Goal: Use online tool/utility

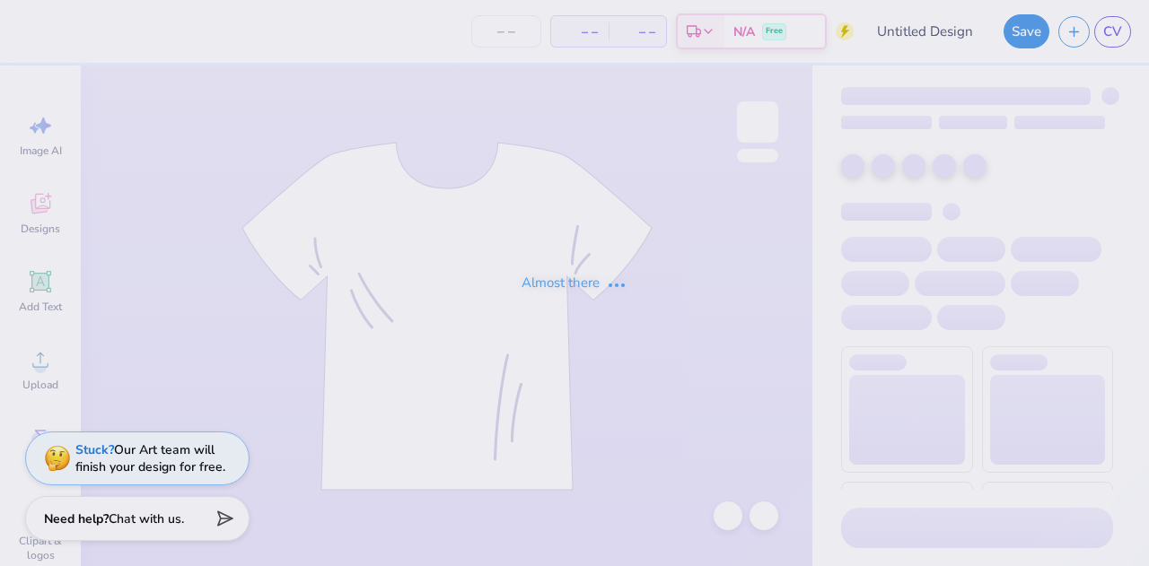
type input "PKT Parents Weekend Fall 2025"
type input "62"
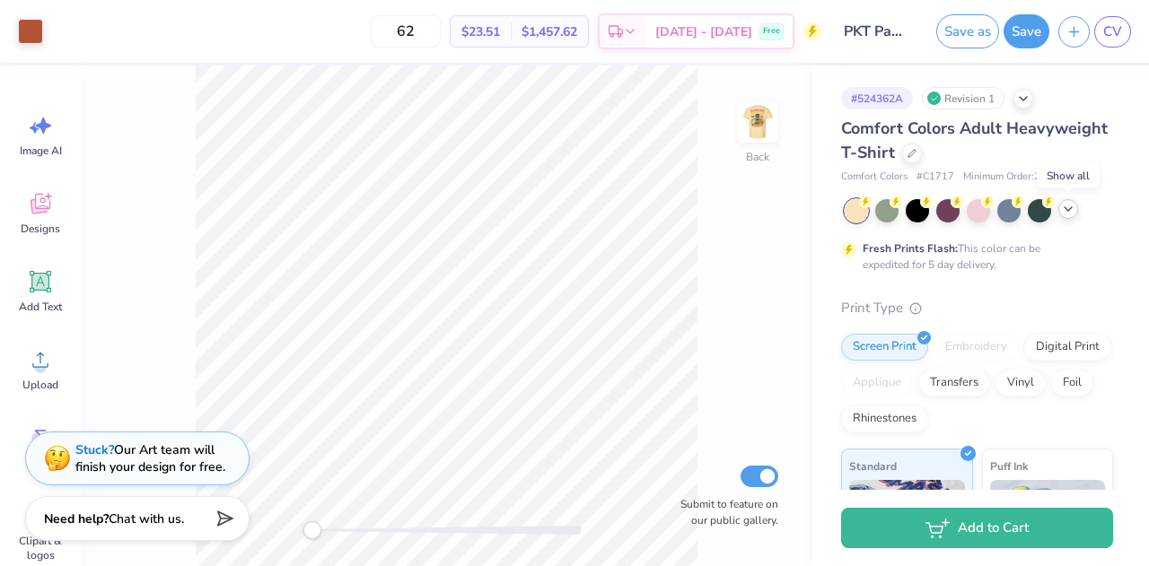
click at [1066, 213] on icon at bounding box center [1068, 209] width 14 height 14
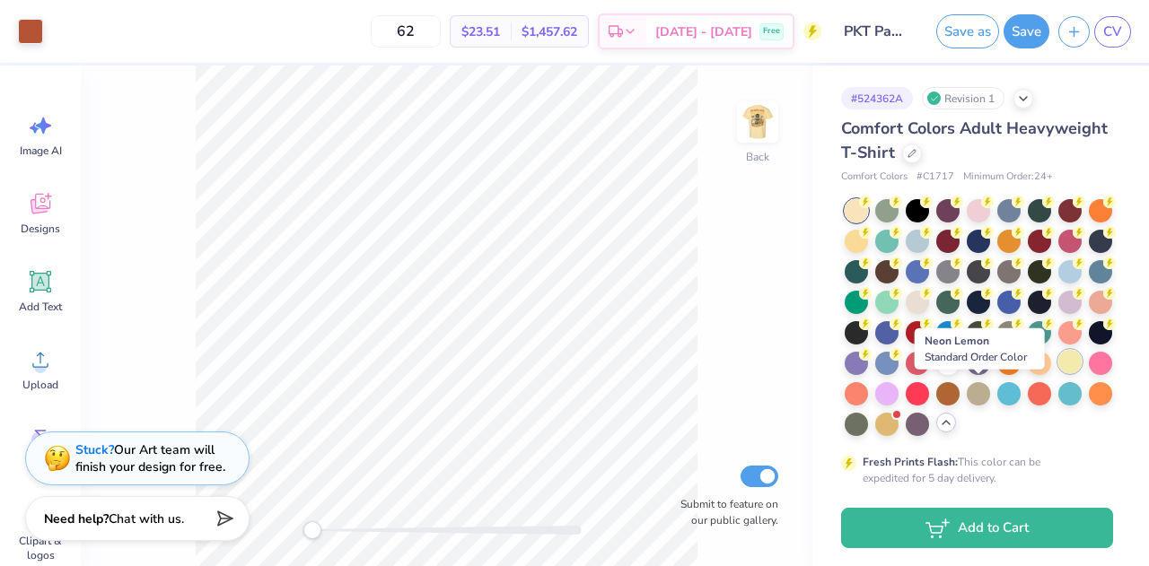
click at [1058, 373] on div at bounding box center [1069, 361] width 23 height 23
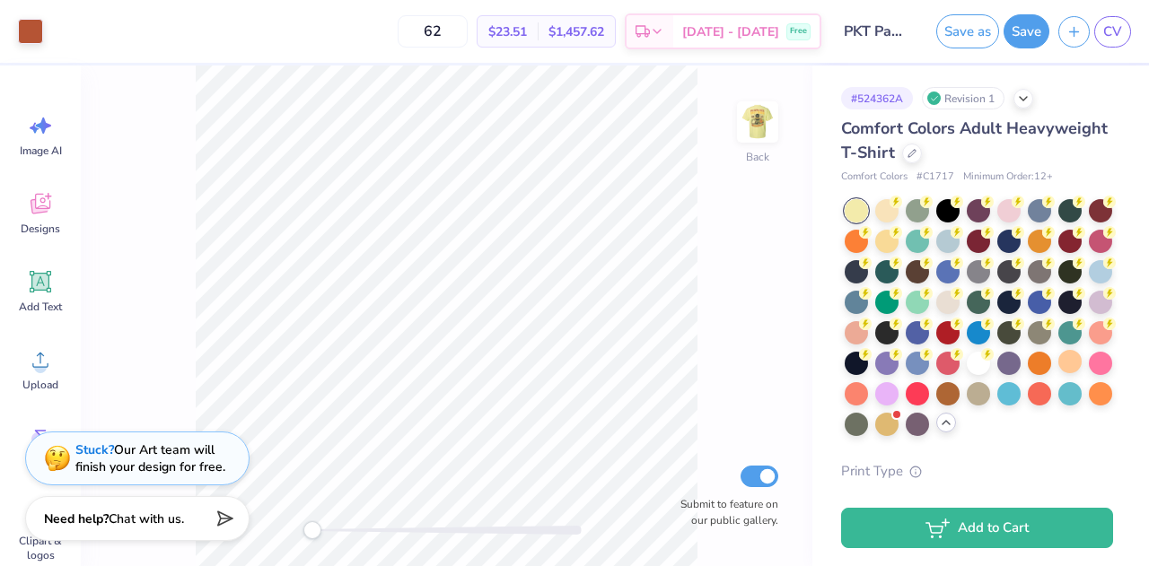
click at [861, 212] on div at bounding box center [855, 210] width 23 height 23
click at [878, 212] on div at bounding box center [886, 208] width 23 height 23
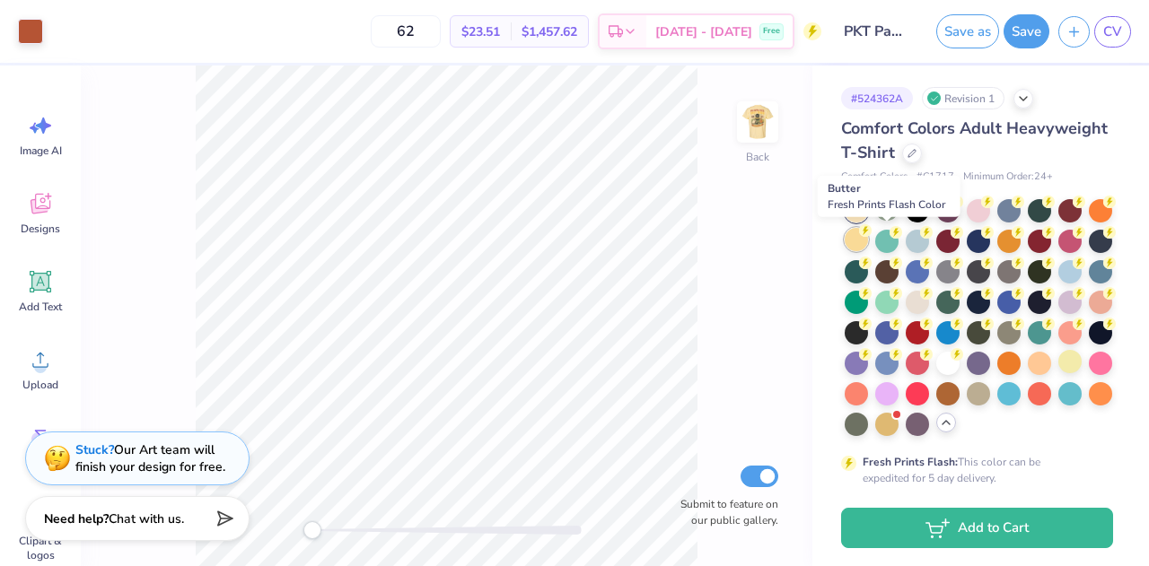
click at [868, 245] on div at bounding box center [855, 239] width 23 height 23
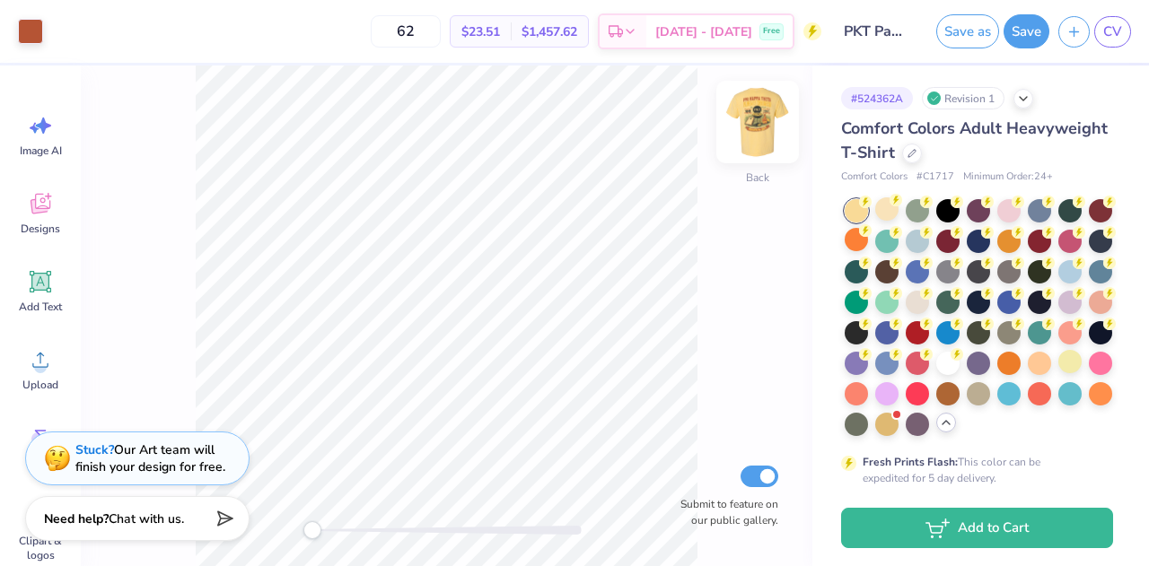
click at [757, 135] on img at bounding box center [757, 122] width 72 height 72
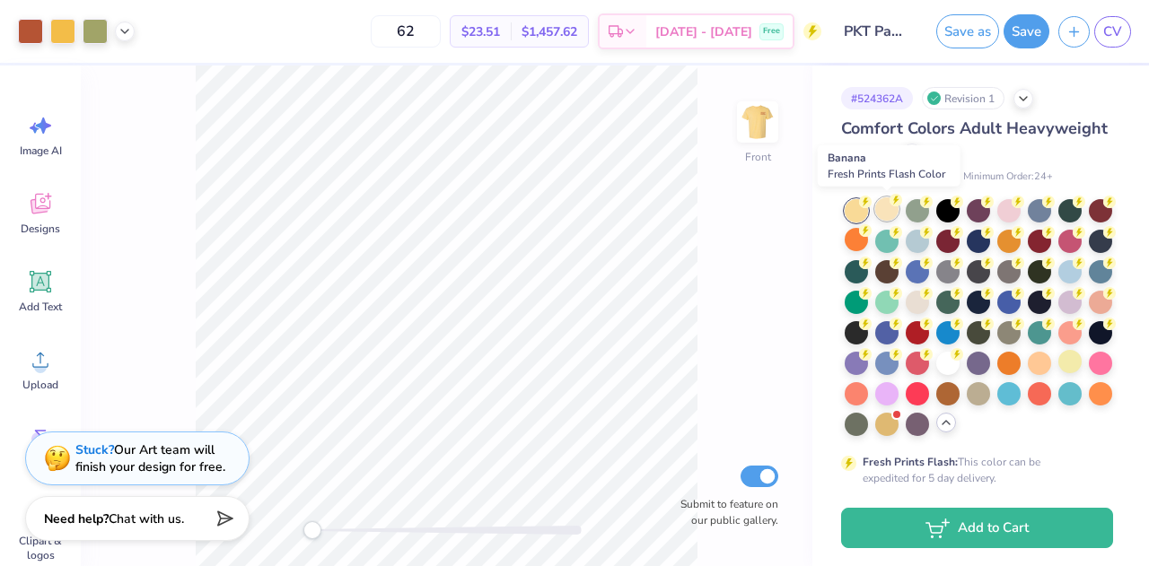
click at [892, 220] on div at bounding box center [886, 208] width 23 height 23
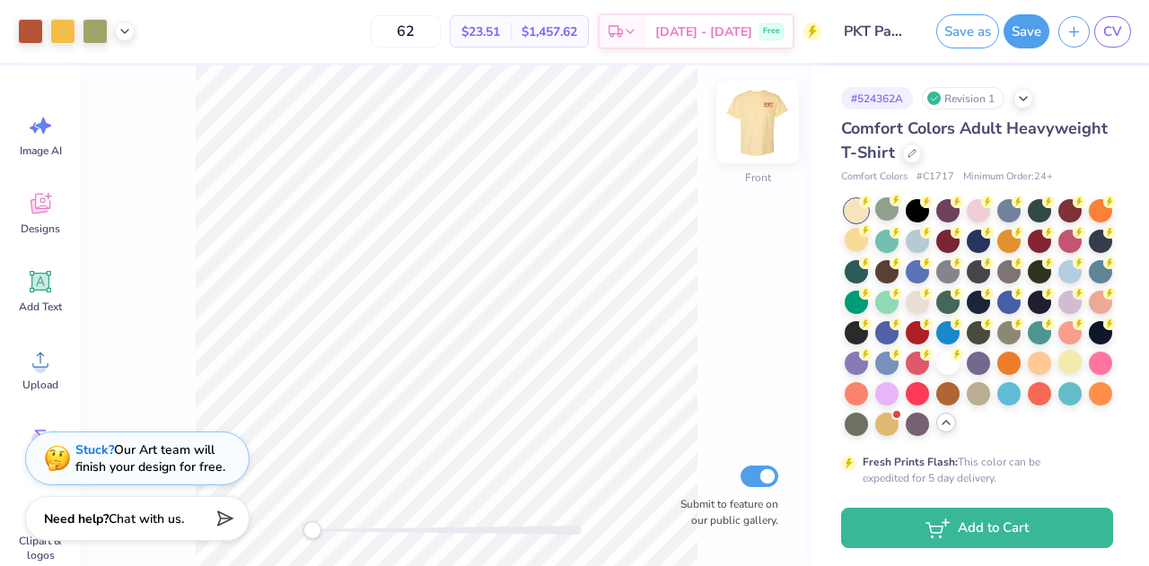
click at [741, 117] on img at bounding box center [757, 122] width 72 height 72
click at [1021, 44] on button "Save" at bounding box center [1026, 29] width 46 height 34
